Goal: Task Accomplishment & Management: Manage account settings

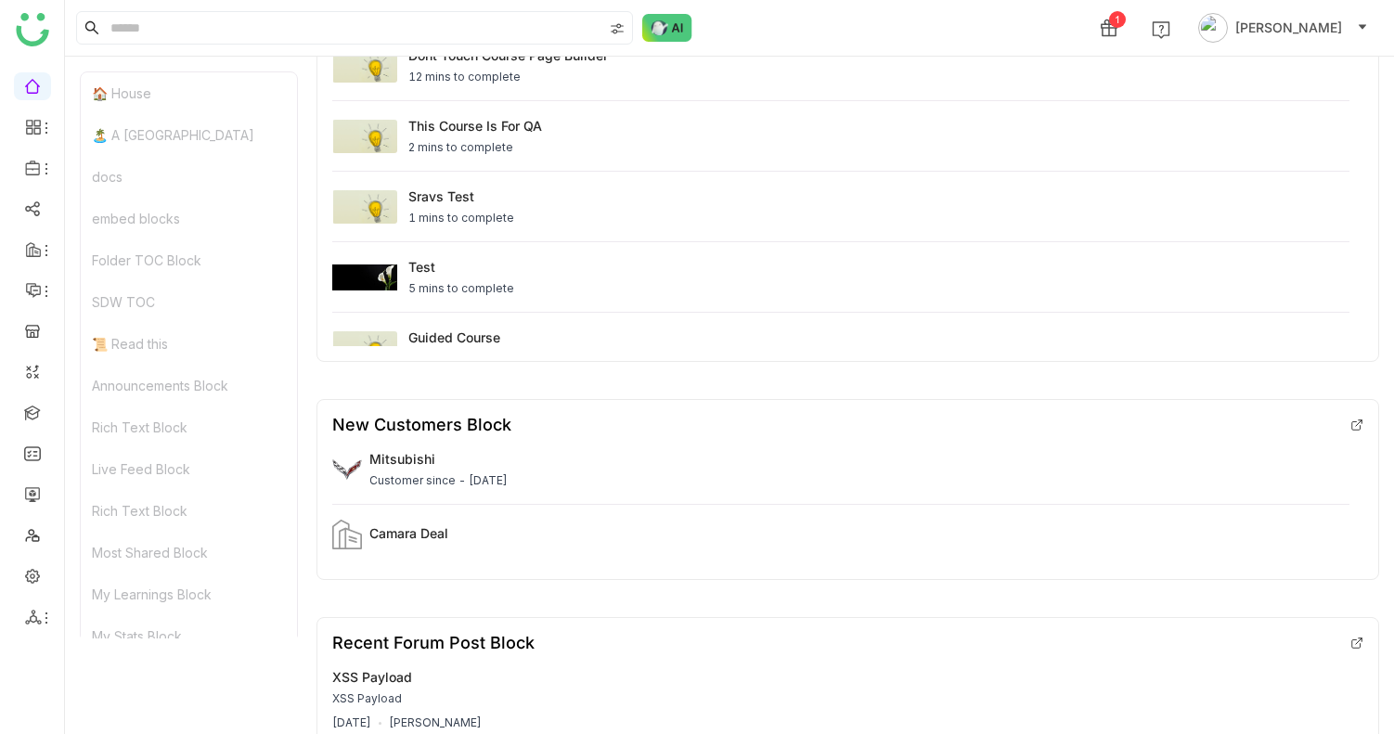
scroll to position [5331, 0]
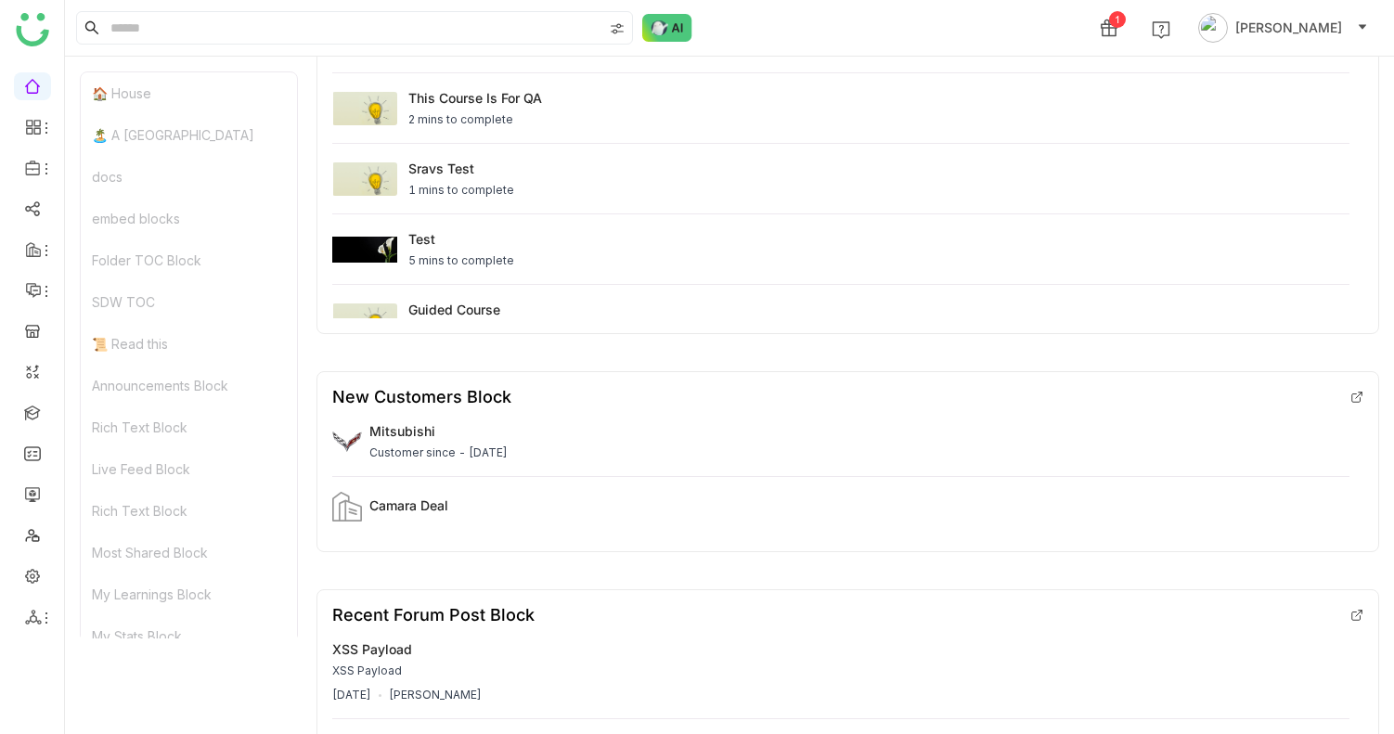
click at [467, 407] on div "New Customers Block" at bounding box center [421, 396] width 179 height 19
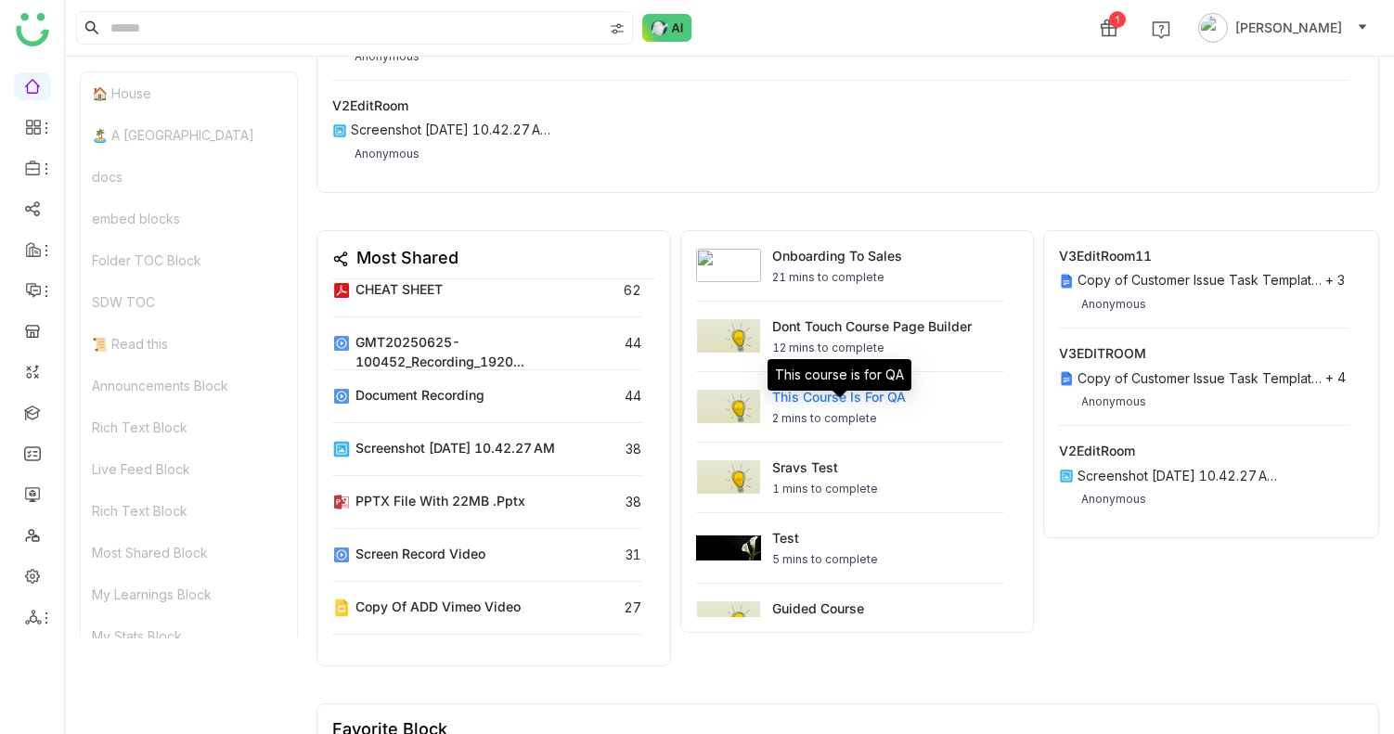
scroll to position [0, 0]
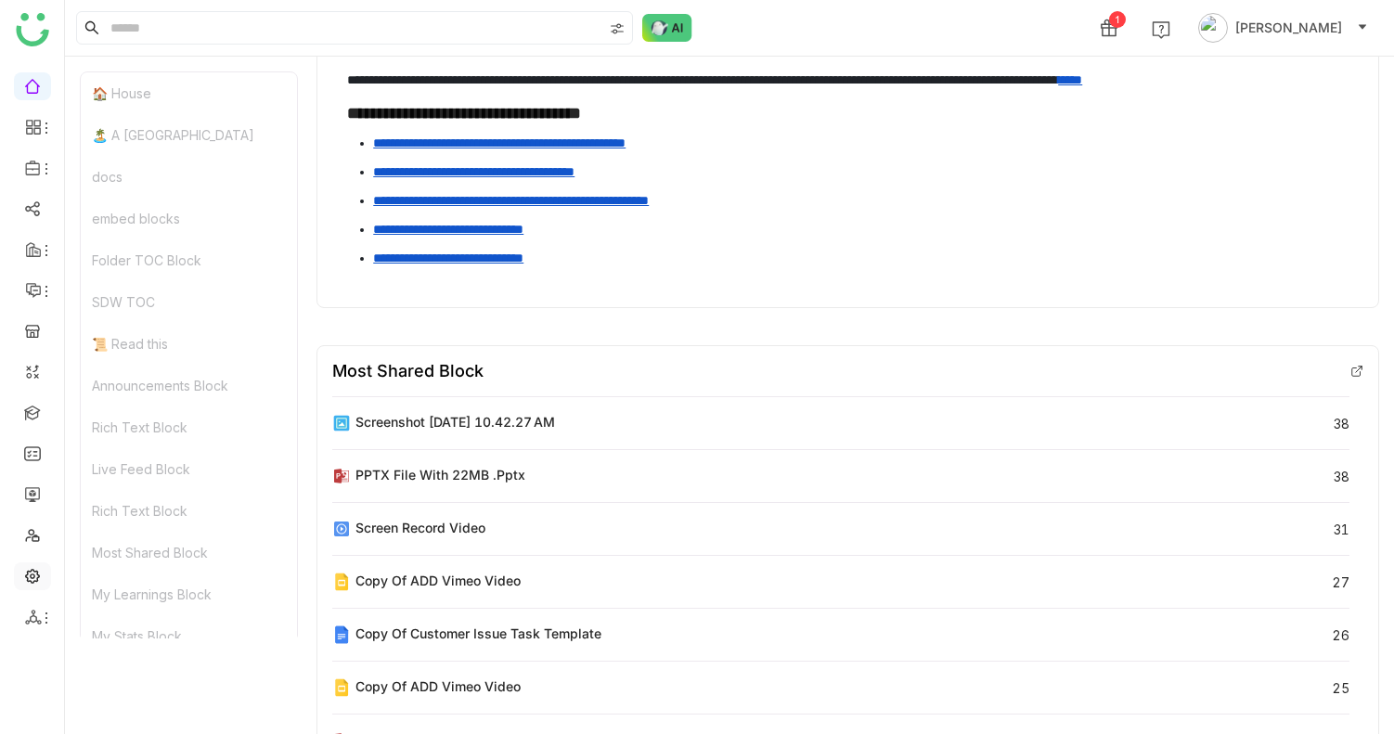
click at [24, 581] on link at bounding box center [32, 575] width 17 height 16
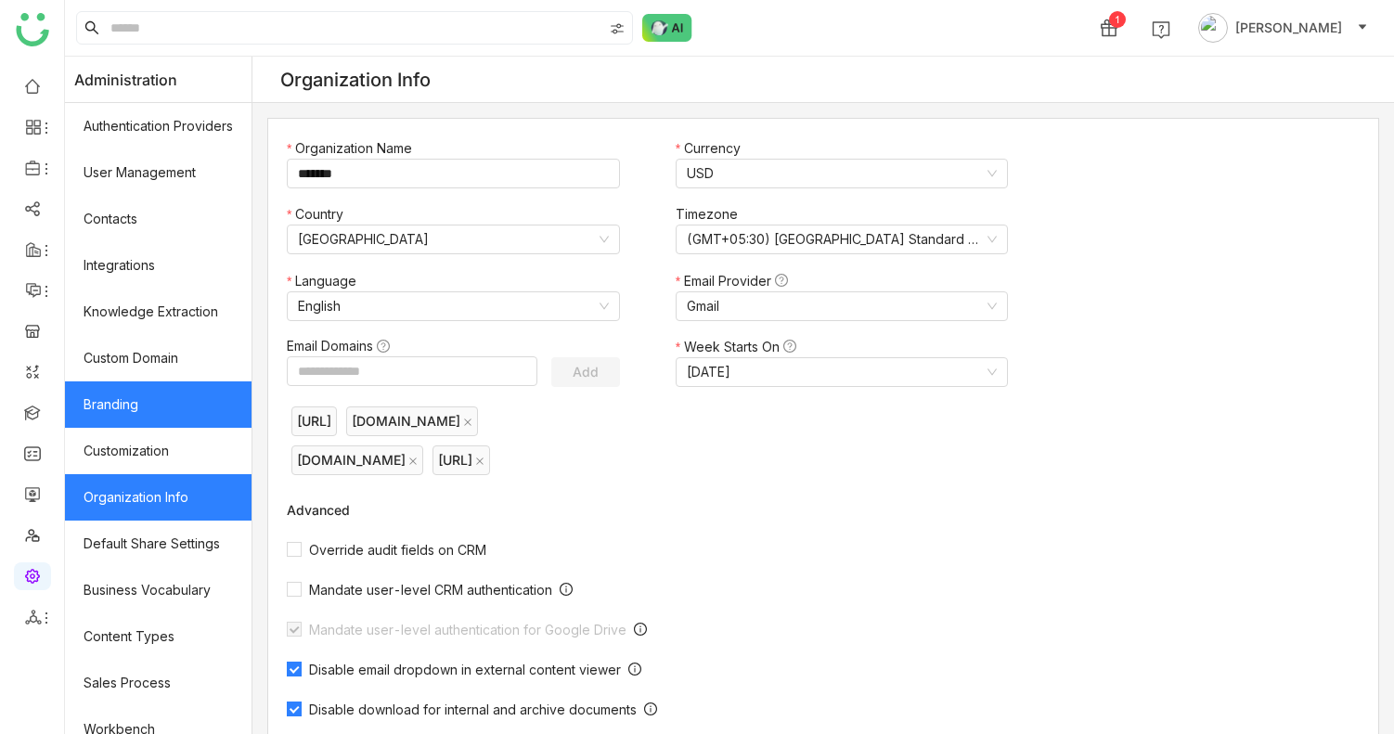
click at [174, 408] on link "Branding" at bounding box center [158, 405] width 187 height 46
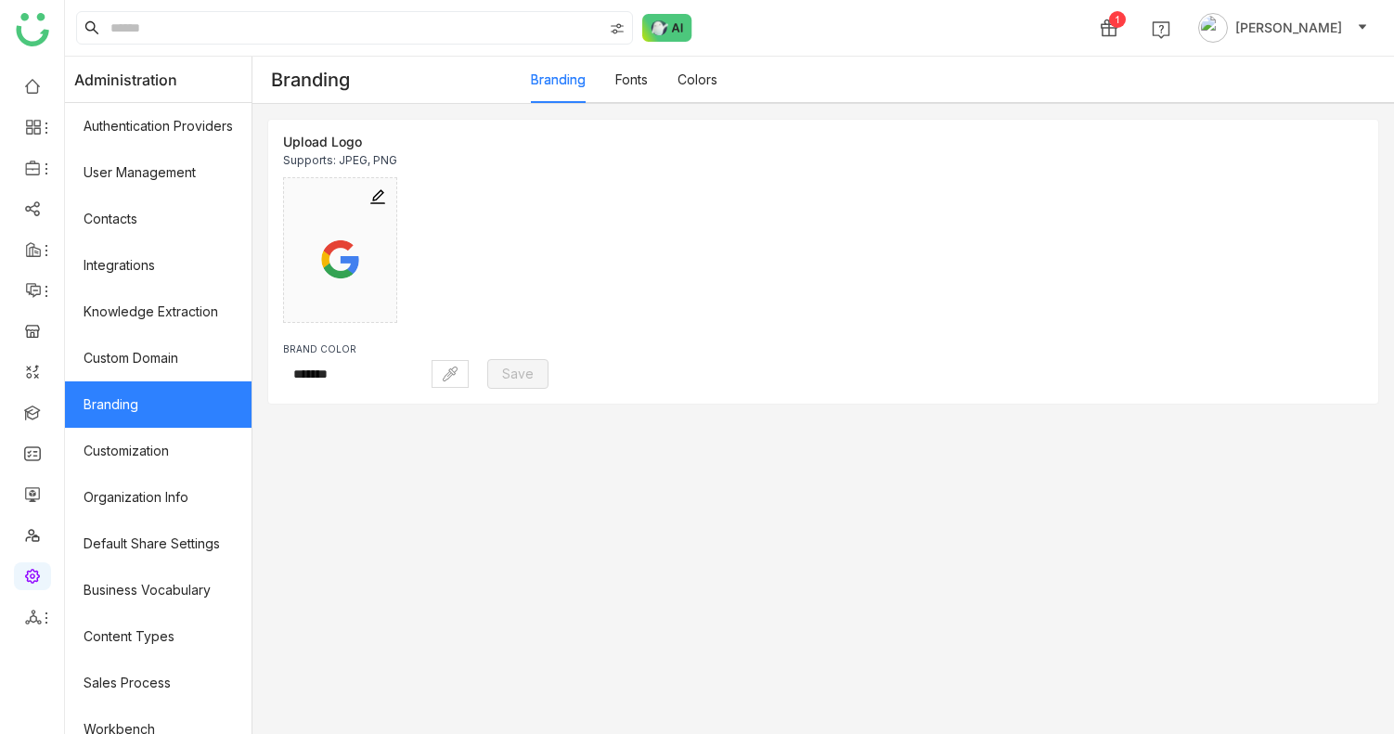
click at [629, 86] on link "Fonts" at bounding box center [631, 79] width 32 height 16
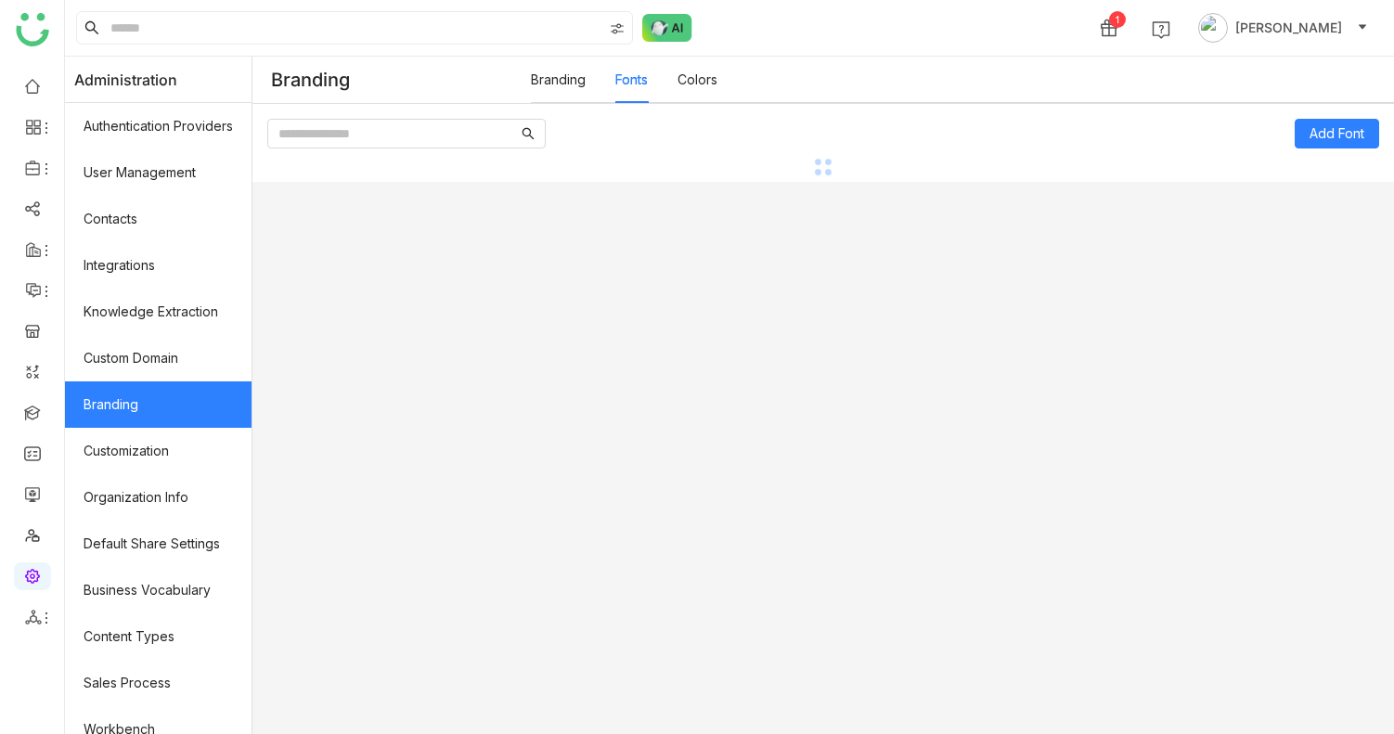
click at [688, 78] on link "Colors" at bounding box center [698, 79] width 40 height 16
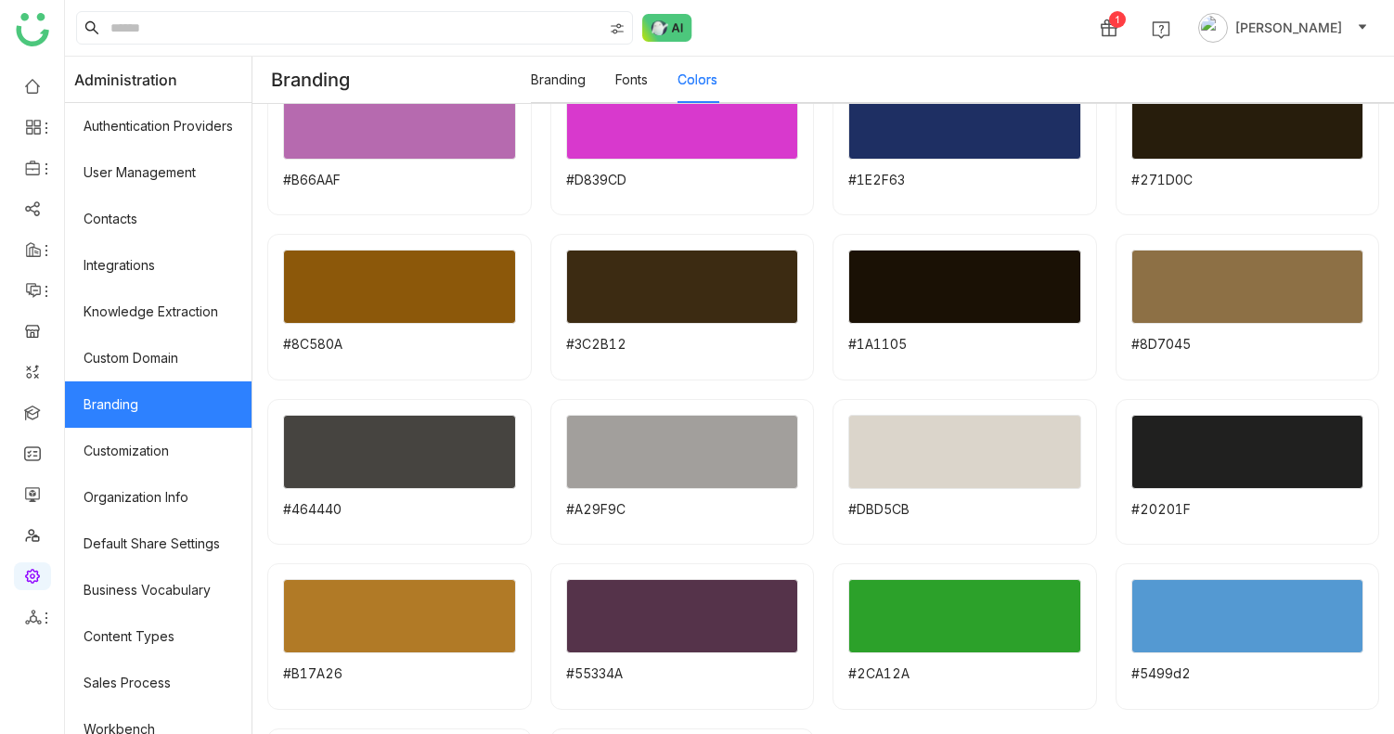
scroll to position [36, 0]
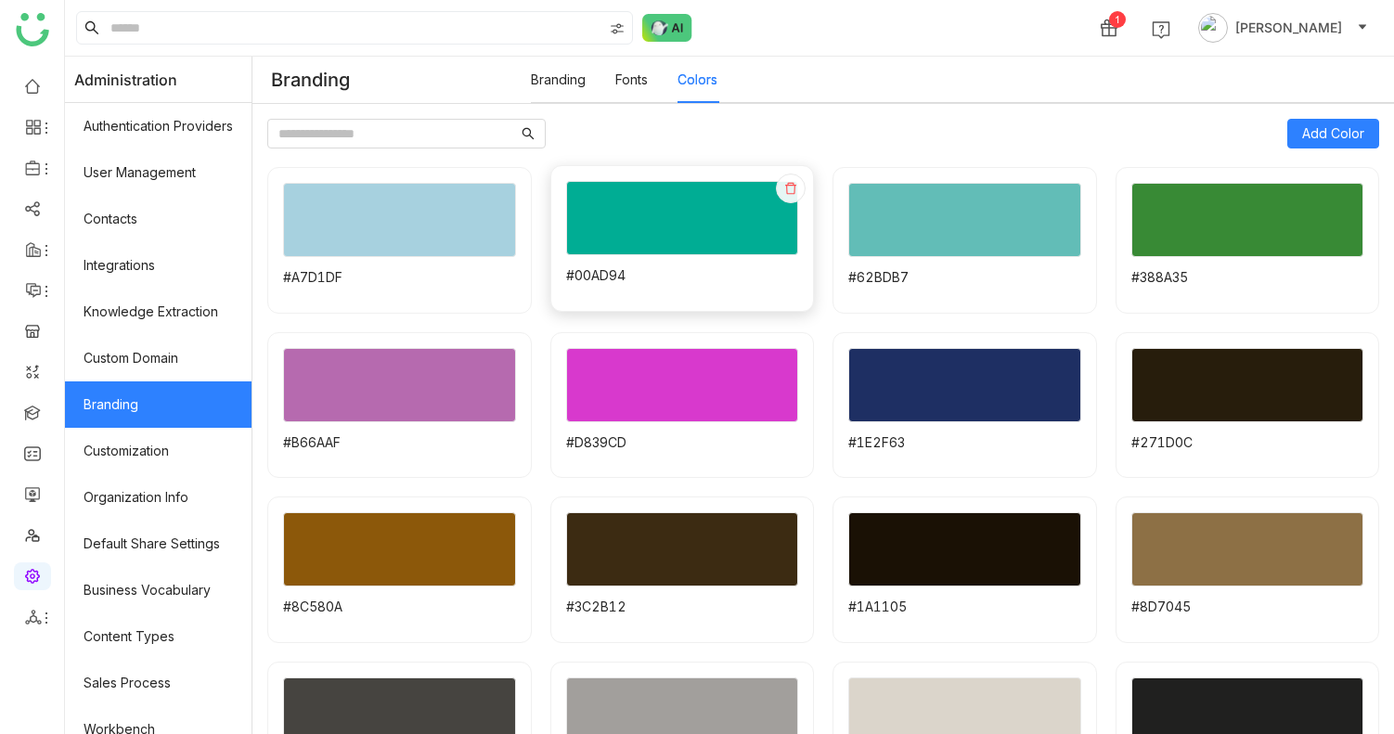
click at [673, 208] on div at bounding box center [682, 218] width 233 height 74
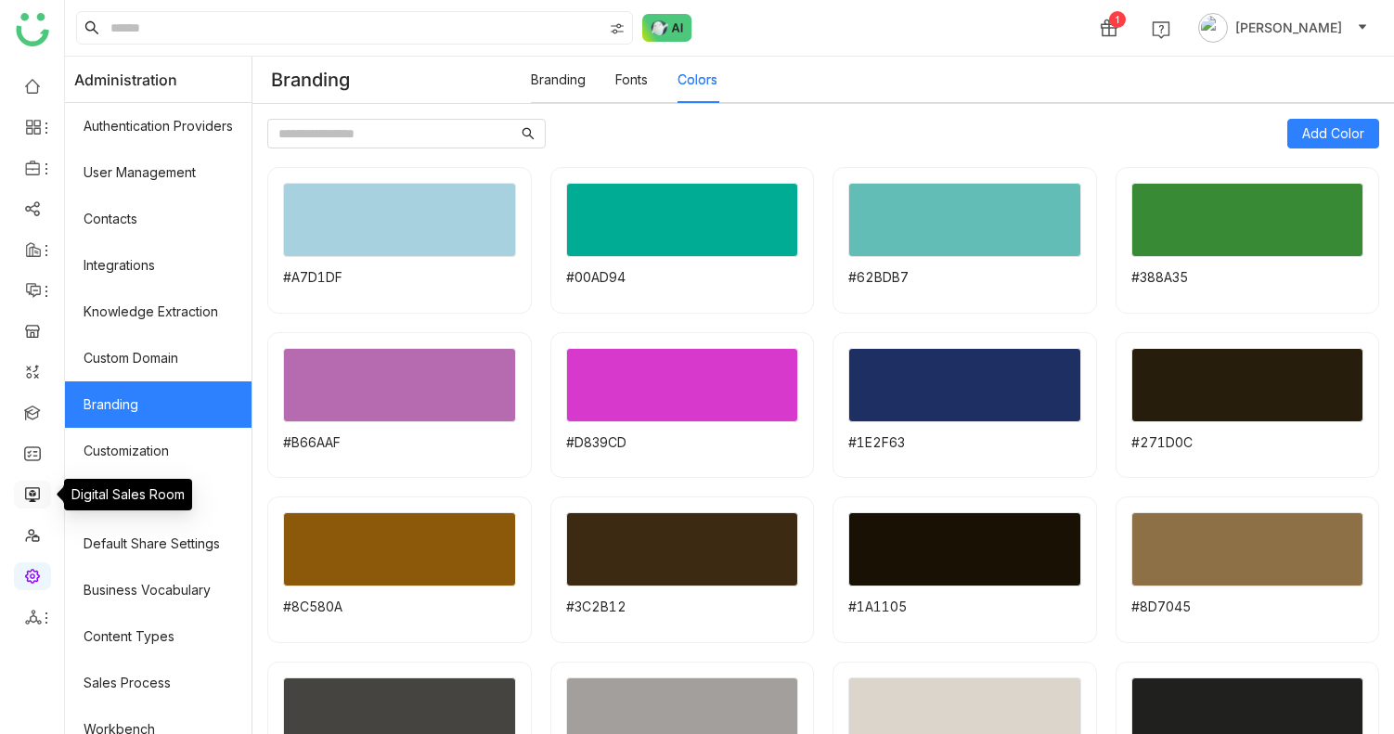
click at [34, 492] on link at bounding box center [32, 493] width 17 height 16
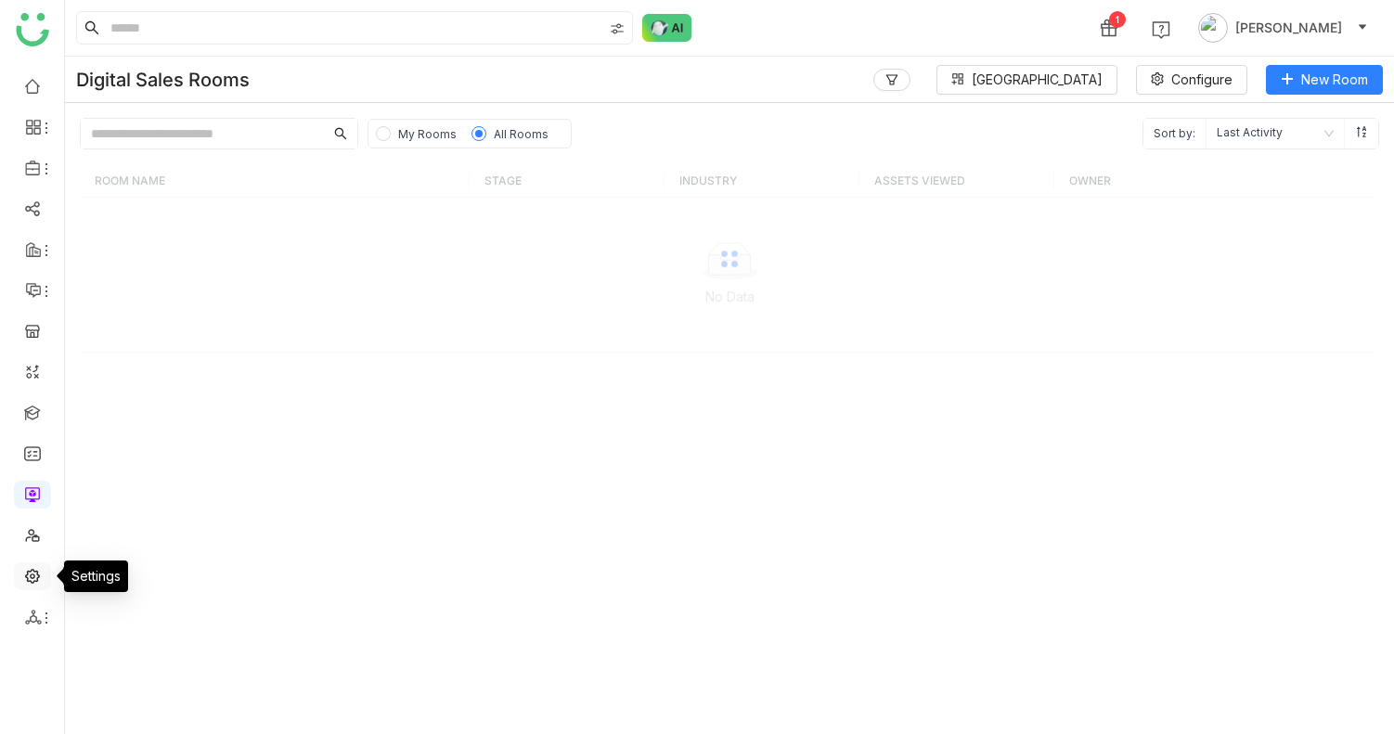
click at [32, 572] on link at bounding box center [32, 575] width 17 height 16
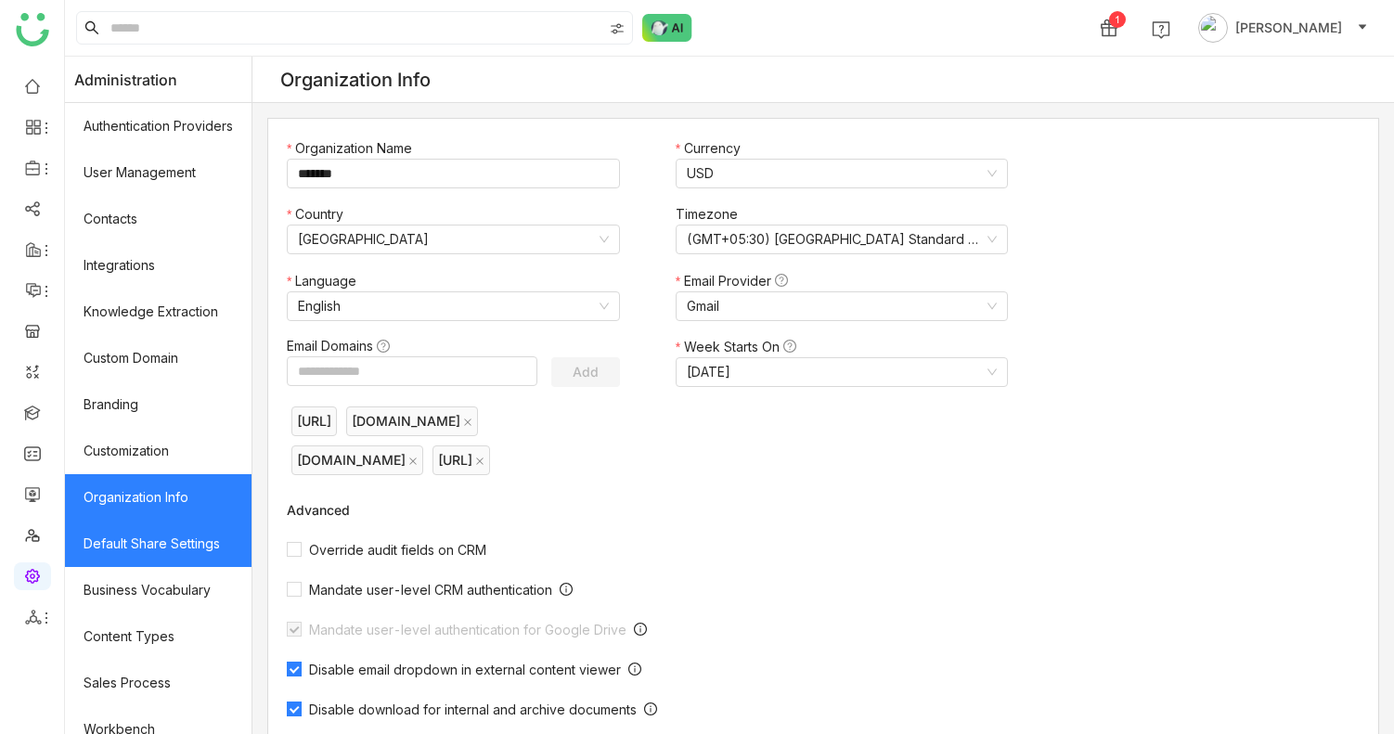
scroll to position [251, 0]
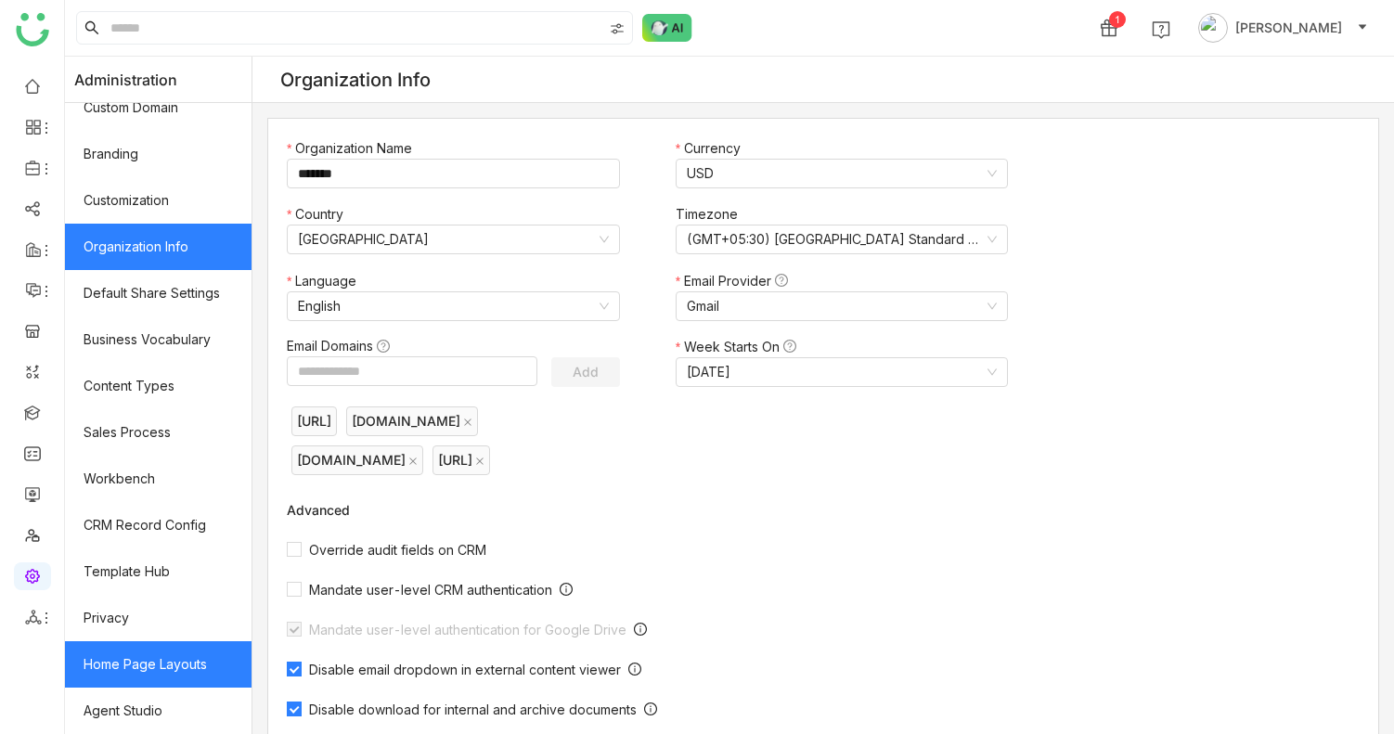
click at [164, 658] on link "Home Page Layouts" at bounding box center [158, 664] width 187 height 46
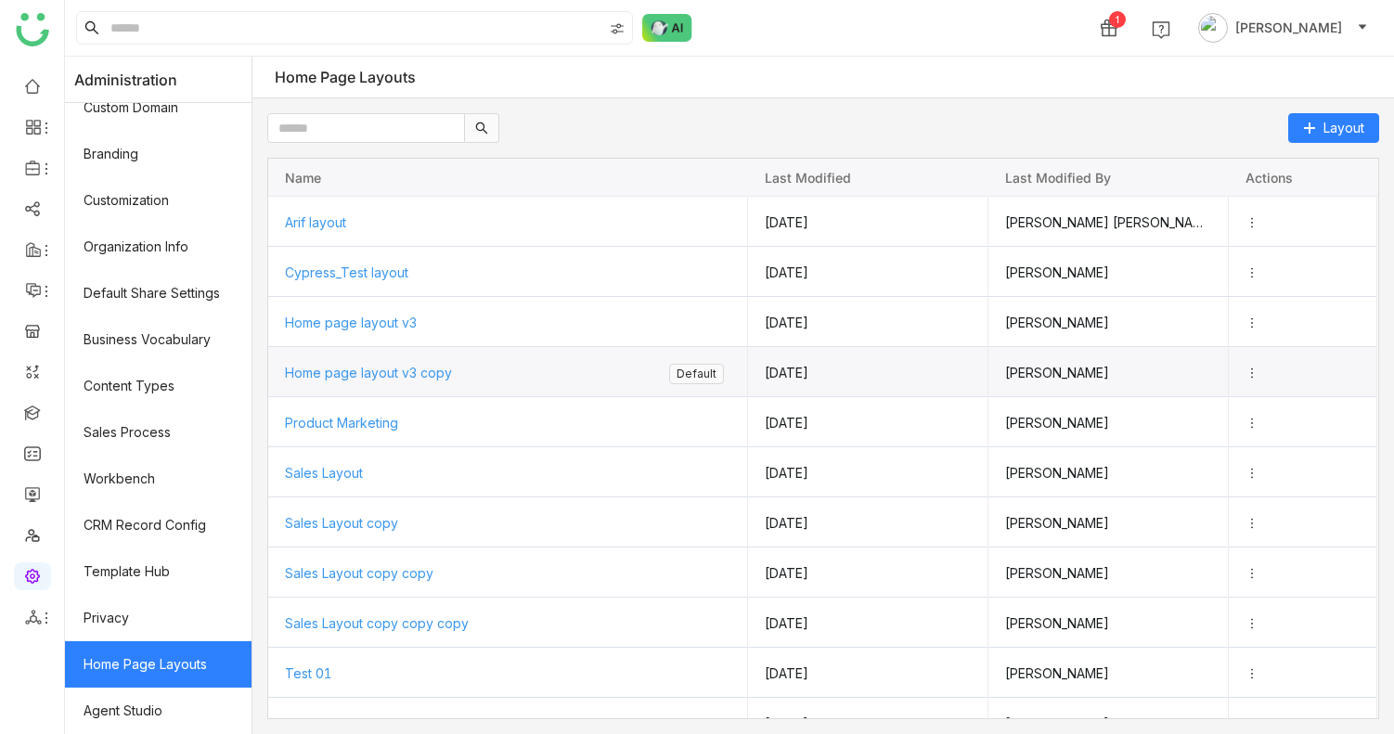
click at [384, 370] on span "Home page layout v3 copy" at bounding box center [368, 373] width 167 height 16
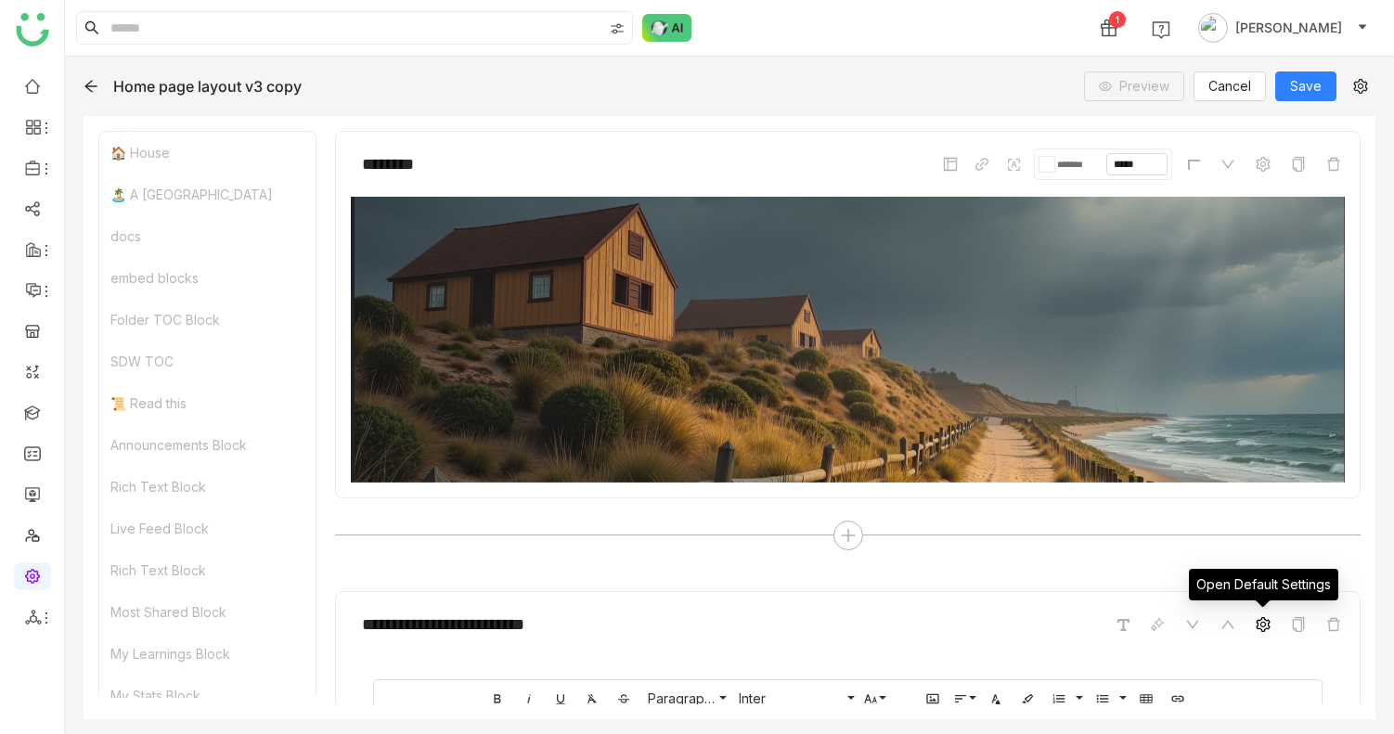
click at [1269, 627] on icon at bounding box center [1263, 624] width 14 height 15
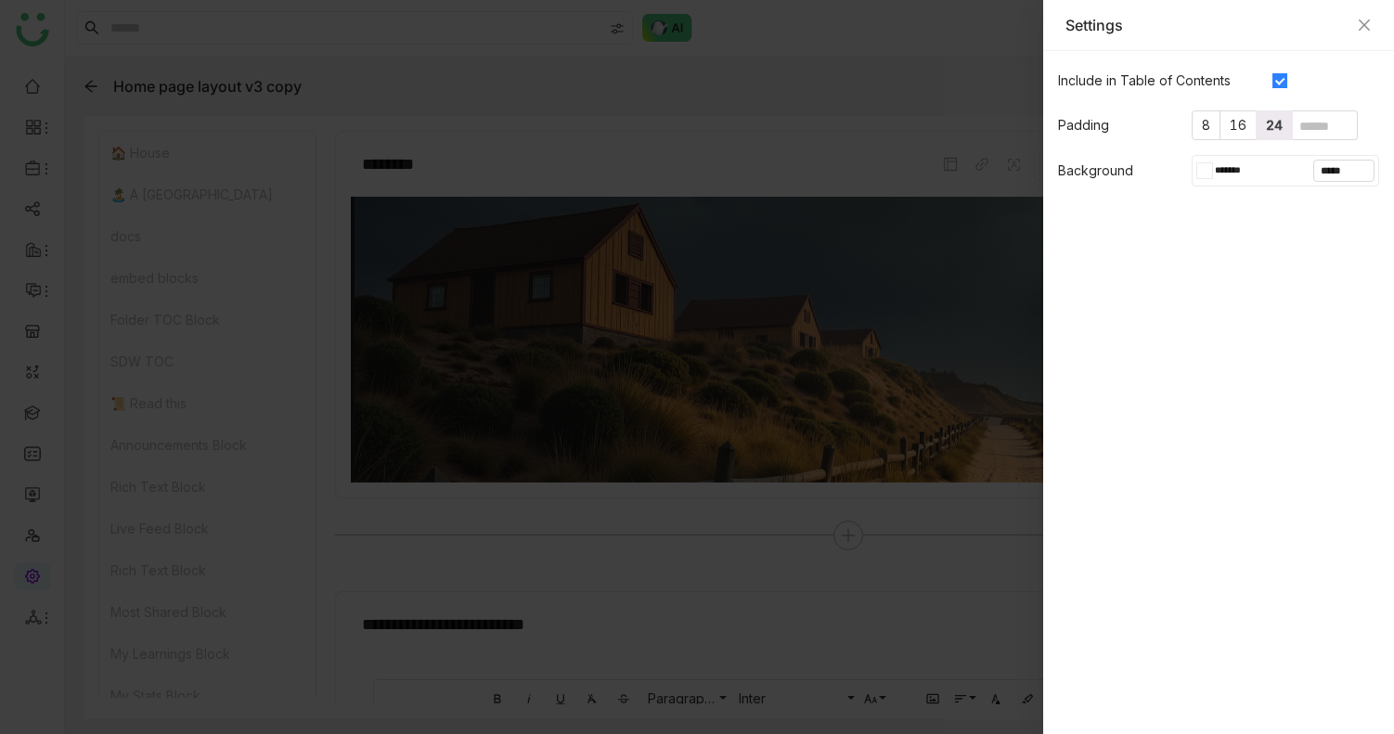
click at [1212, 182] on div "******* *****" at bounding box center [1286, 171] width 188 height 32
click at [1210, 175] on div at bounding box center [1208, 170] width 7 height 15
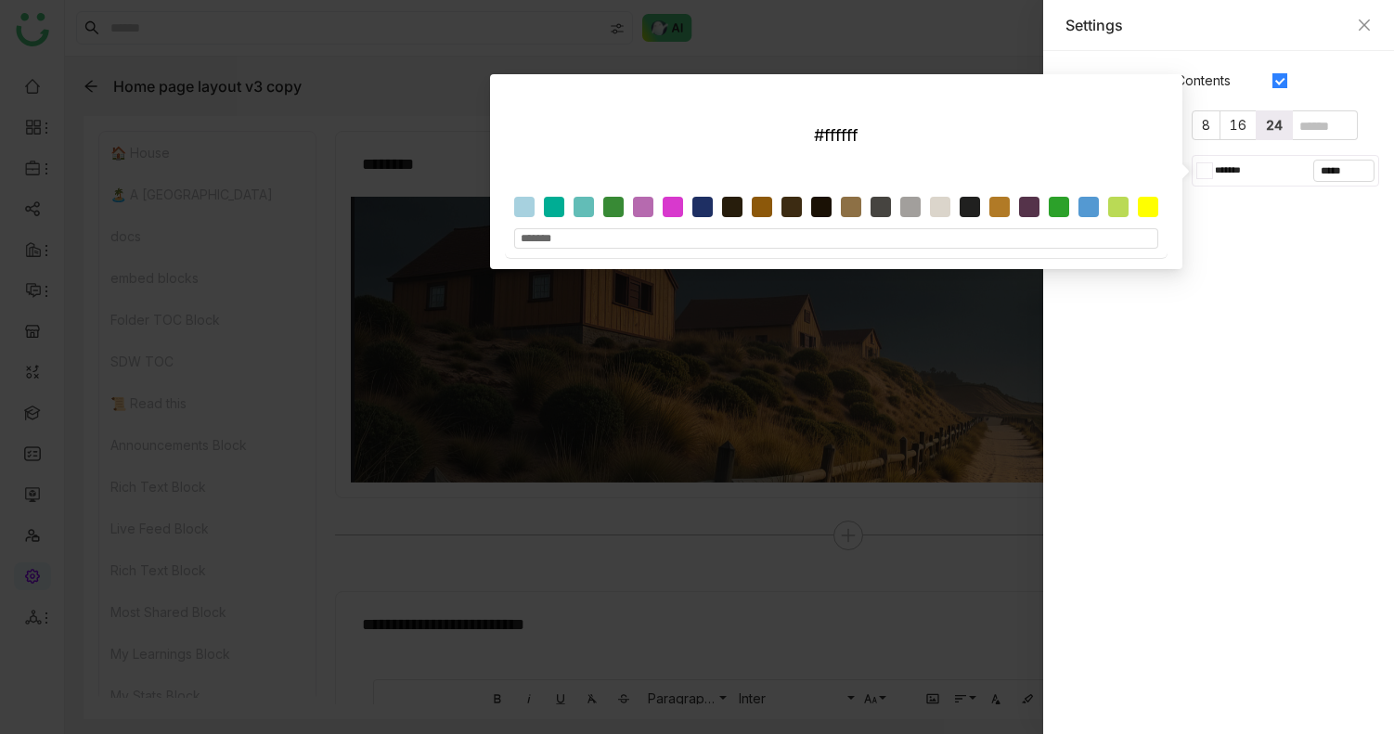
click at [1210, 175] on div at bounding box center [1208, 170] width 7 height 15
click at [1216, 231] on gtmb-native-editor-settings "Include in Table of Contents Padding 8 16 24 Background ******* *****" at bounding box center [1218, 392] width 351 height 683
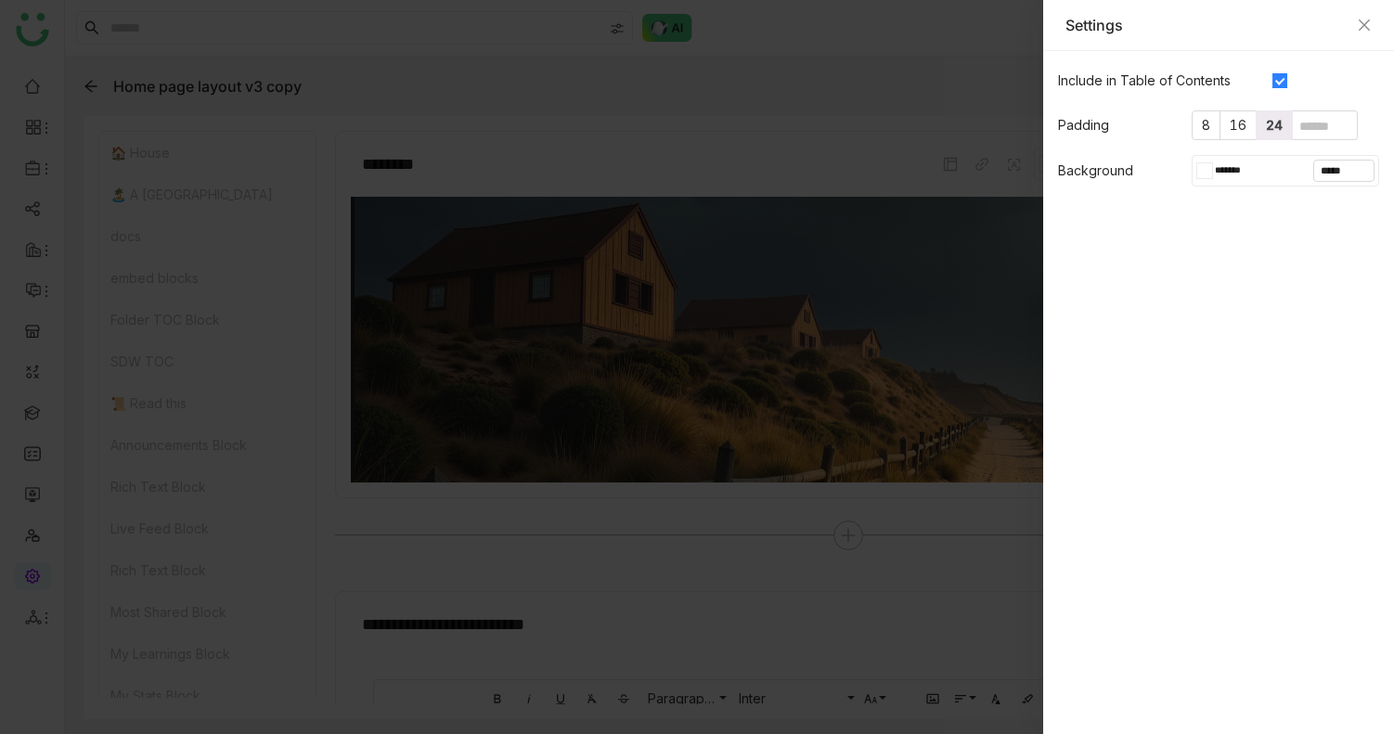
click at [1198, 158] on div "******* *****" at bounding box center [1286, 171] width 188 height 32
click at [1200, 162] on div at bounding box center [1201, 170] width 8 height 17
